Goal: Find contact information: Find contact information

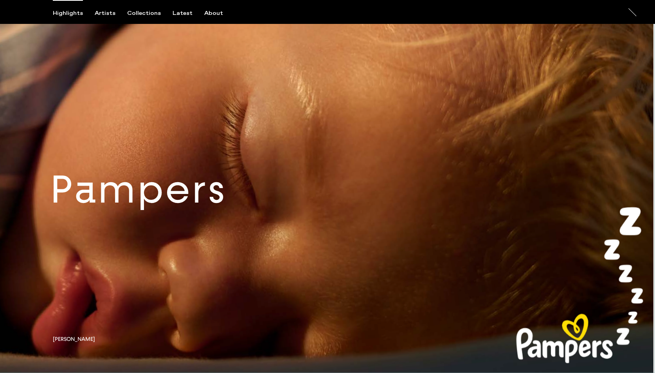
scroll to position [328, 0]
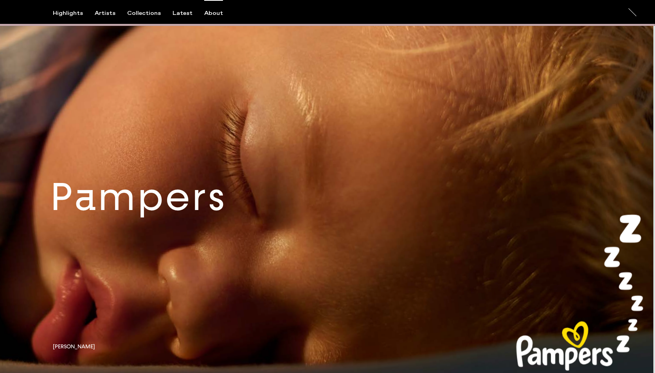
click at [210, 16] on div "About" at bounding box center [213, 13] width 19 height 7
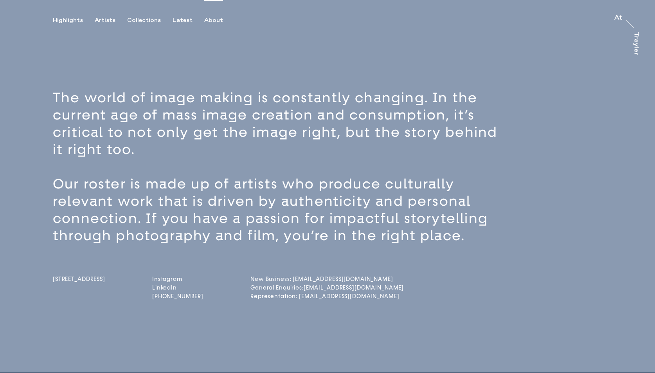
drag, startPoint x: 49, startPoint y: 273, endPoint x: 81, endPoint y: 291, distance: 37.1
click at [81, 291] on div "The world of image making is constantly changing. In the current age of mass im…" at bounding box center [327, 219] width 655 height 304
copy span "[STREET_ADDRESS]"
click at [129, 323] on div "The world of image making is constantly changing. In the current age of mass im…" at bounding box center [327, 219] width 655 height 304
drag, startPoint x: 223, startPoint y: 295, endPoint x: 154, endPoint y: 296, distance: 68.9
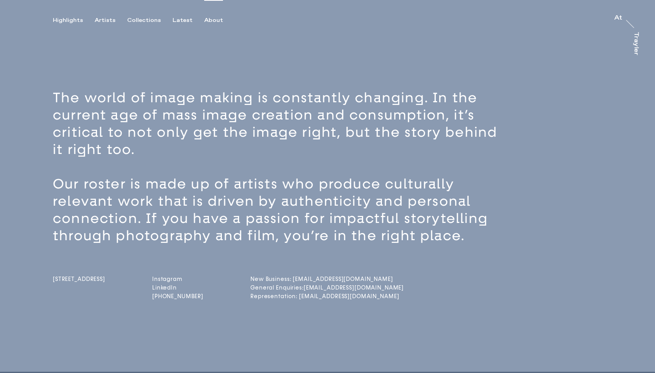
click at [154, 296] on div "[STREET_ADDRESS] Instagram LinkedIn [PHONE_NUMBER] New Business: [EMAIL_ADDRESS…" at bounding box center [341, 272] width 577 height 57
copy link "[PHONE_NUMBER]"
